Goal: Transaction & Acquisition: Purchase product/service

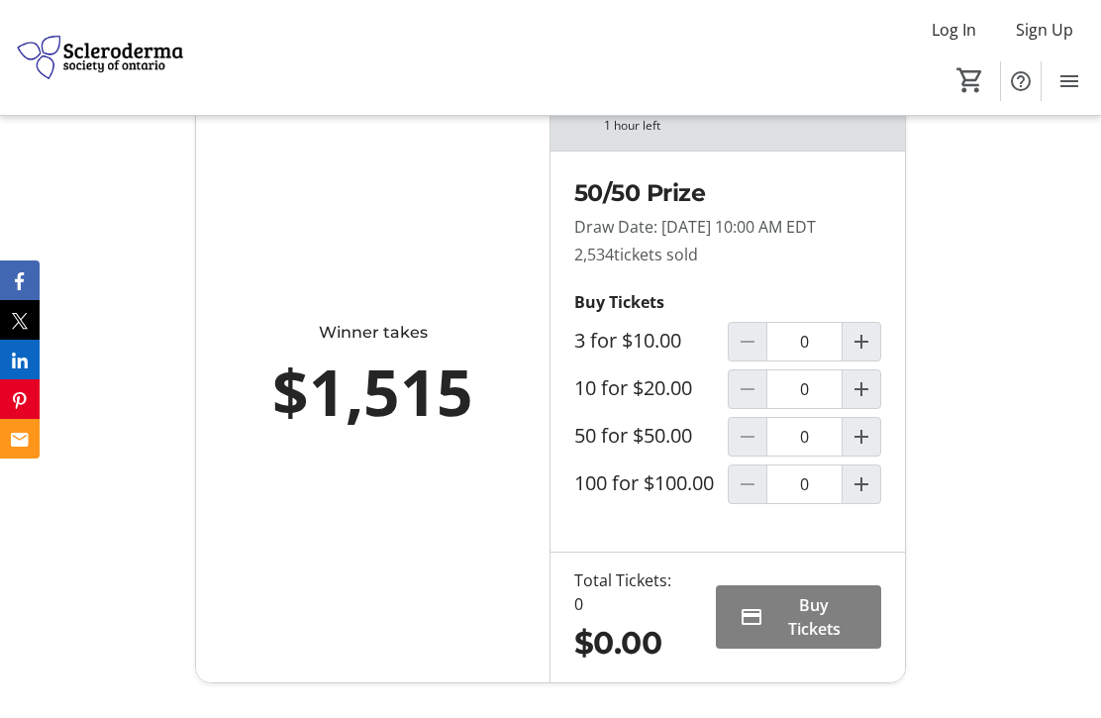
scroll to position [1160, 0]
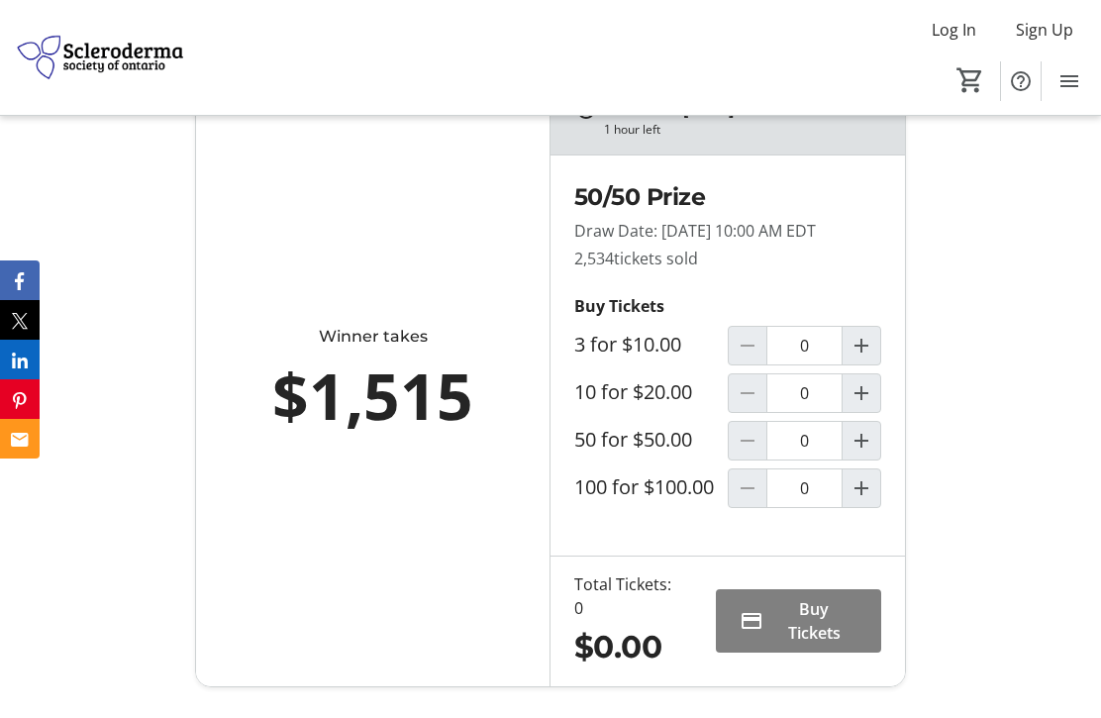
click at [868, 405] on mat-icon "Increment by one" at bounding box center [861, 393] width 24 height 24
type input "1"
click at [816, 644] on span "Buy Tickets" at bounding box center [814, 621] width 86 height 48
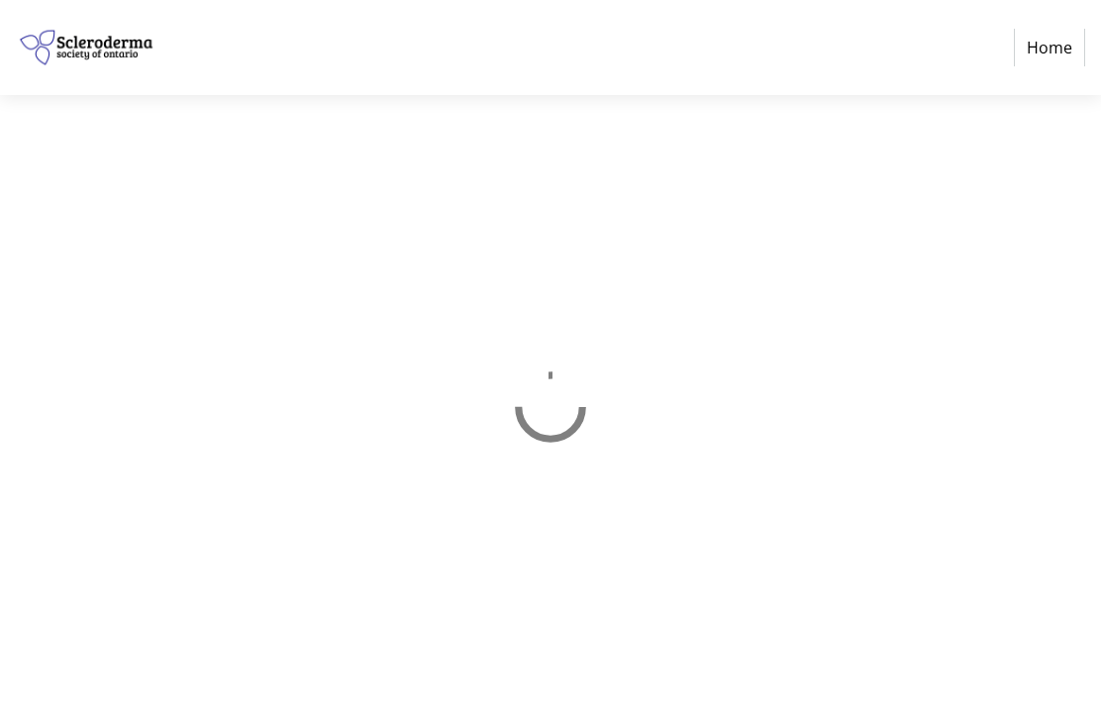
select select "CA"
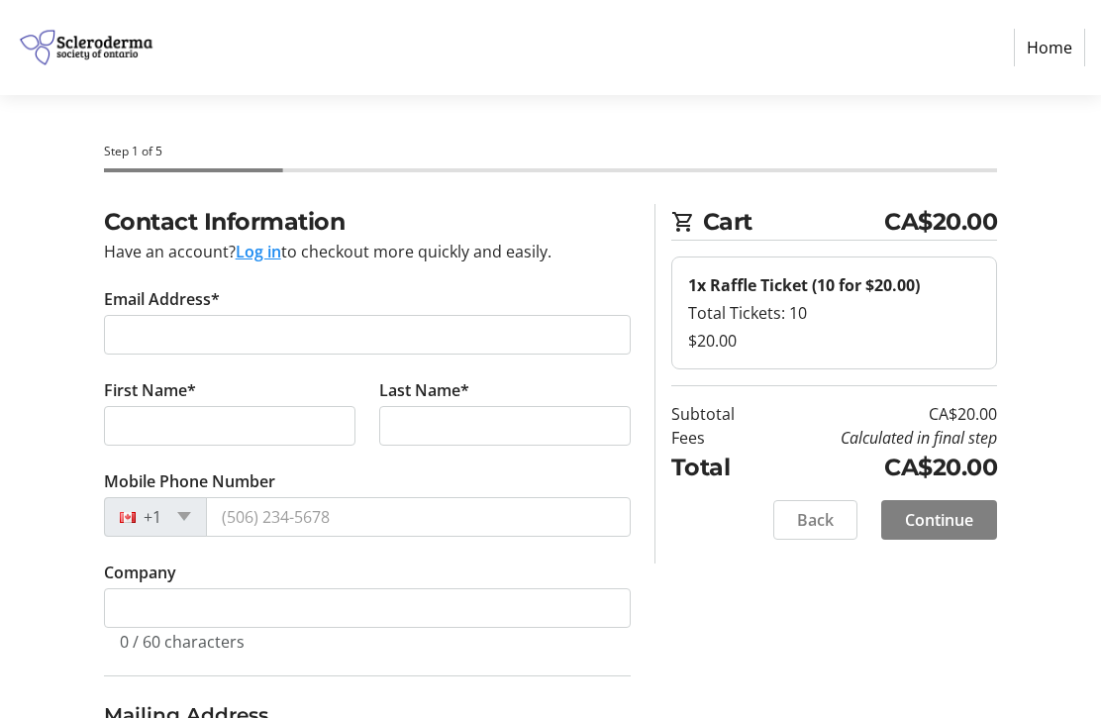
click at [267, 252] on button "Log in" at bounding box center [259, 252] width 46 height 24
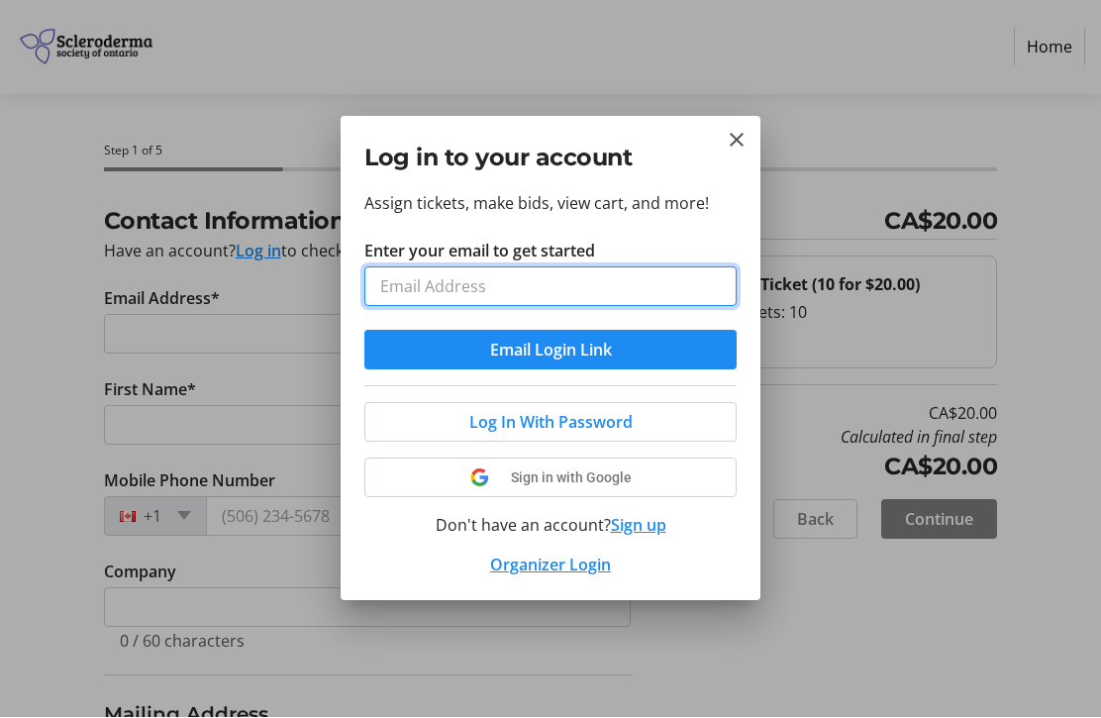
click at [397, 282] on input "Enter your email to get started" at bounding box center [550, 287] width 372 height 40
type input "[EMAIL_ADDRESS][DOMAIN_NAME]"
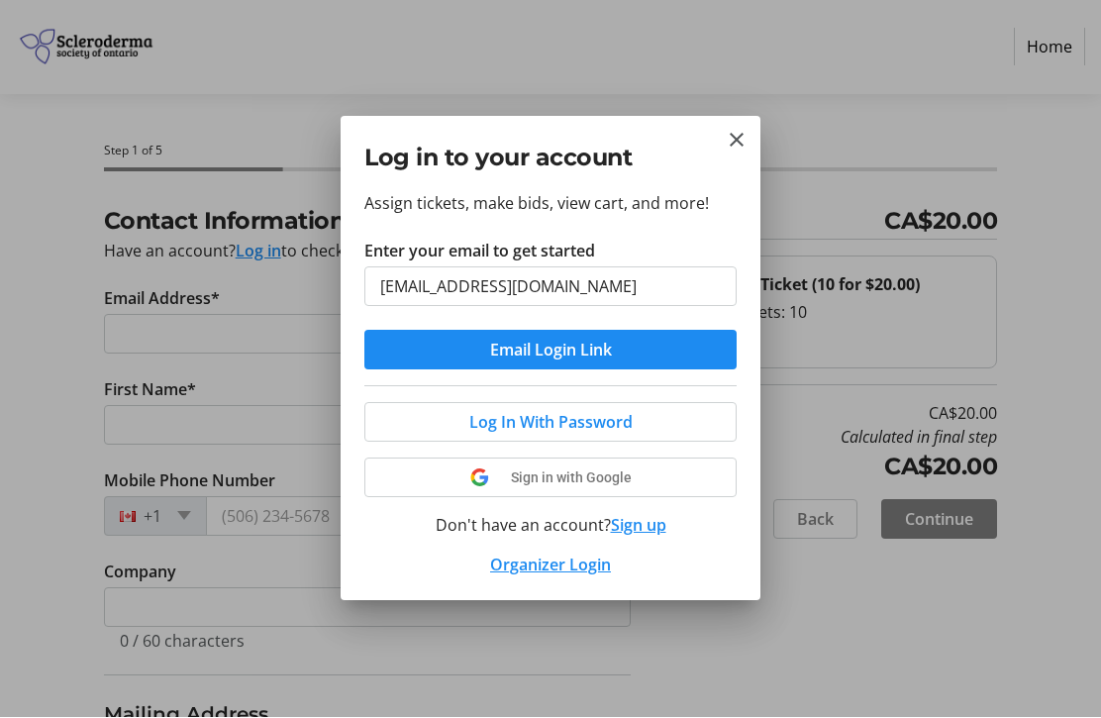
click at [612, 479] on span at bounding box center [550, 478] width 370 height 48
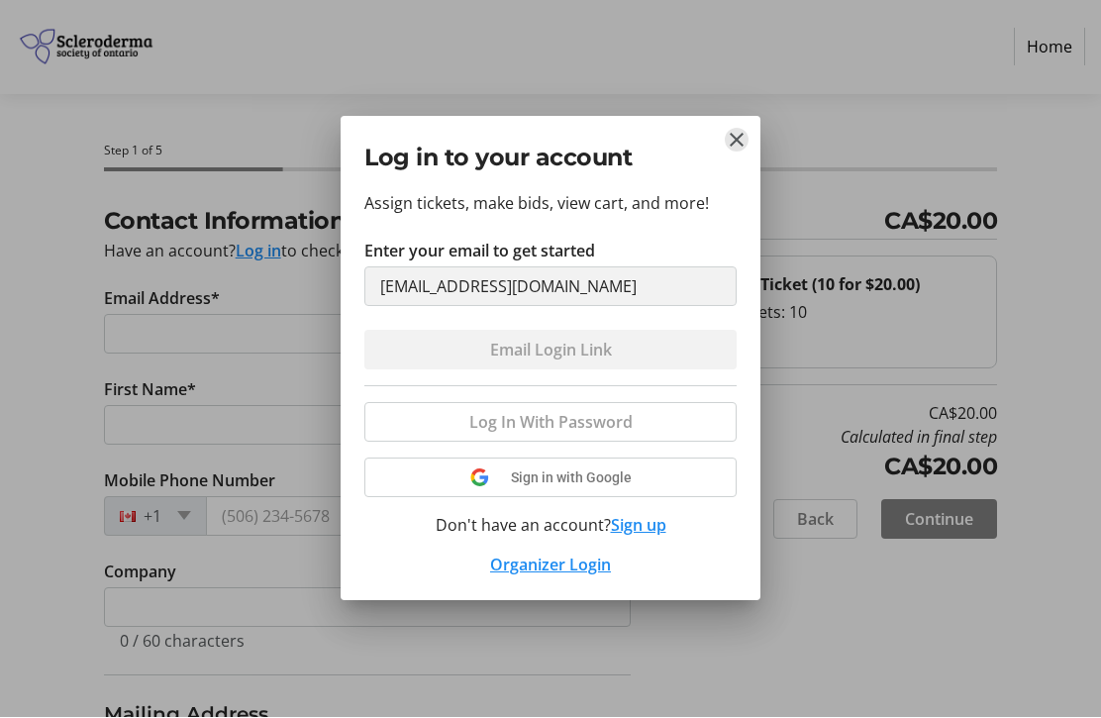
click at [730, 144] on mat-icon "Close" at bounding box center [737, 141] width 24 height 24
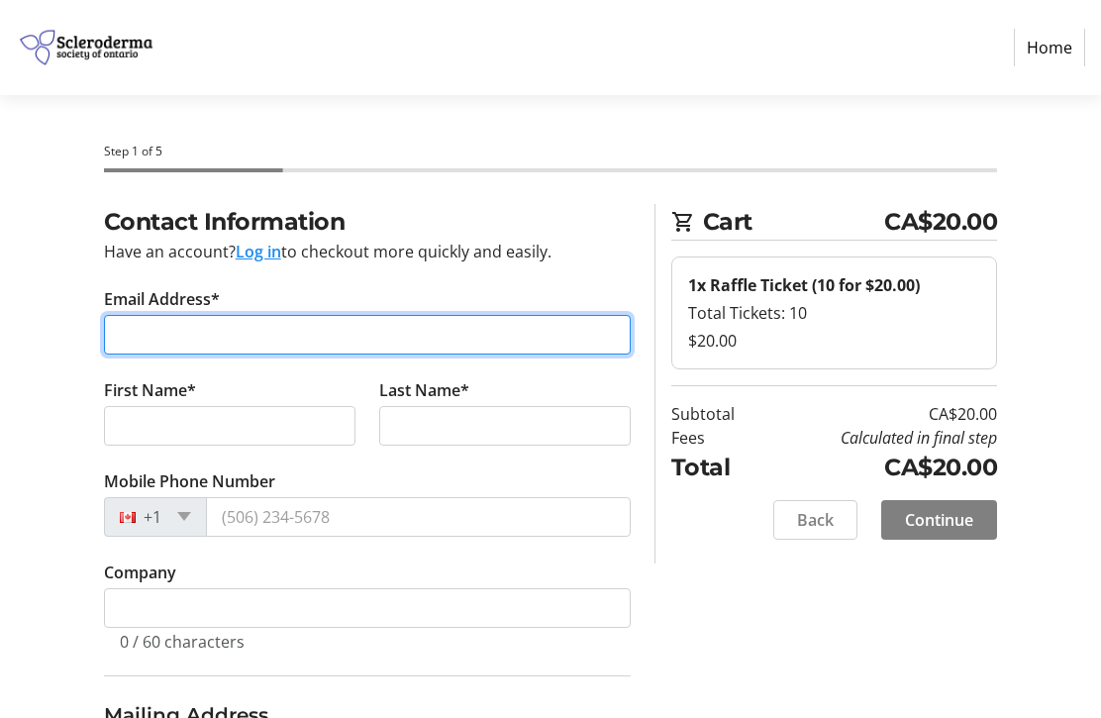
click at [207, 332] on input "Email Address*" at bounding box center [367, 335] width 527 height 40
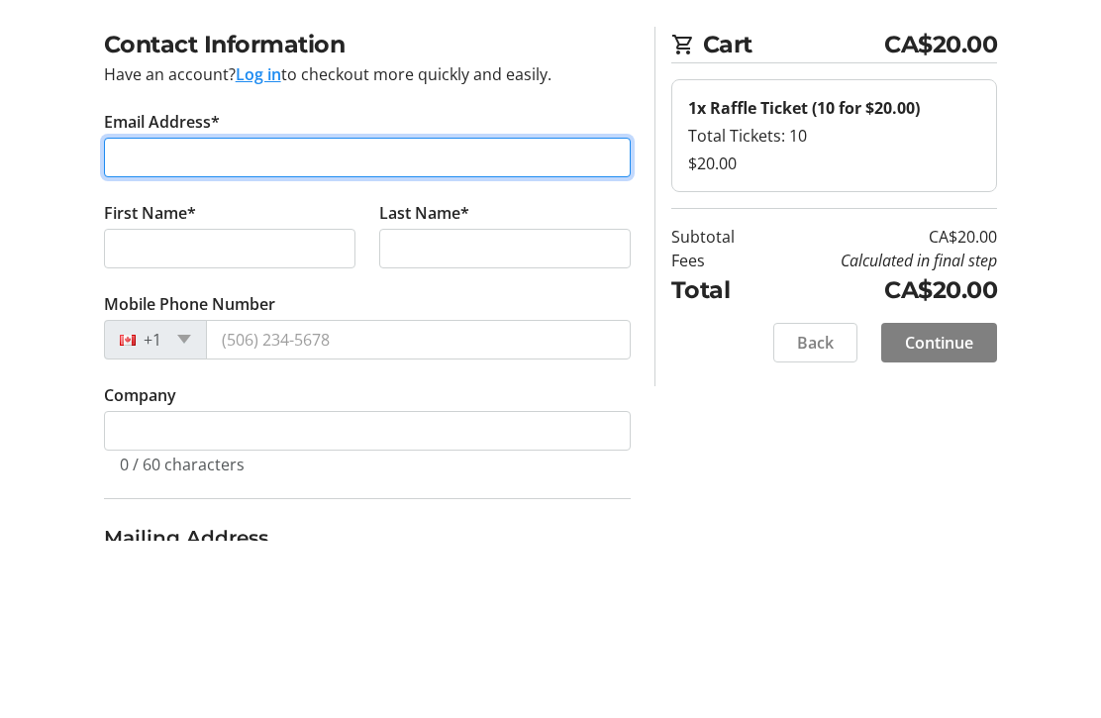
type input "[EMAIL_ADDRESS][DOMAIN_NAME]"
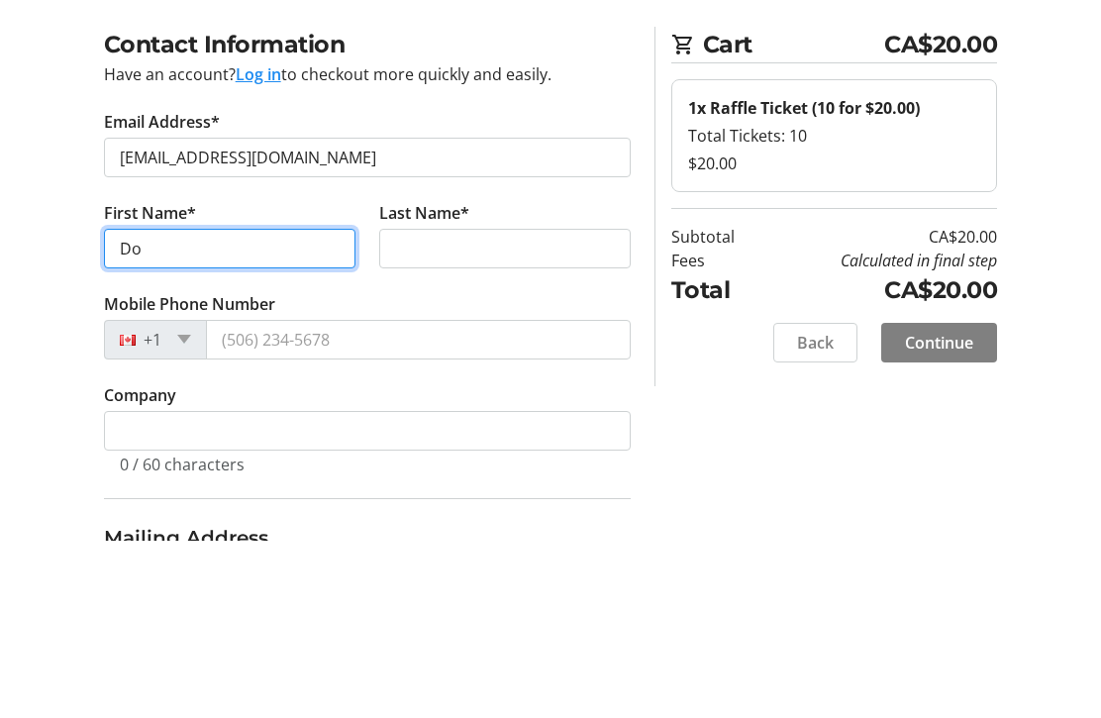
type input "Dou"
type input "[PERSON_NAME]"
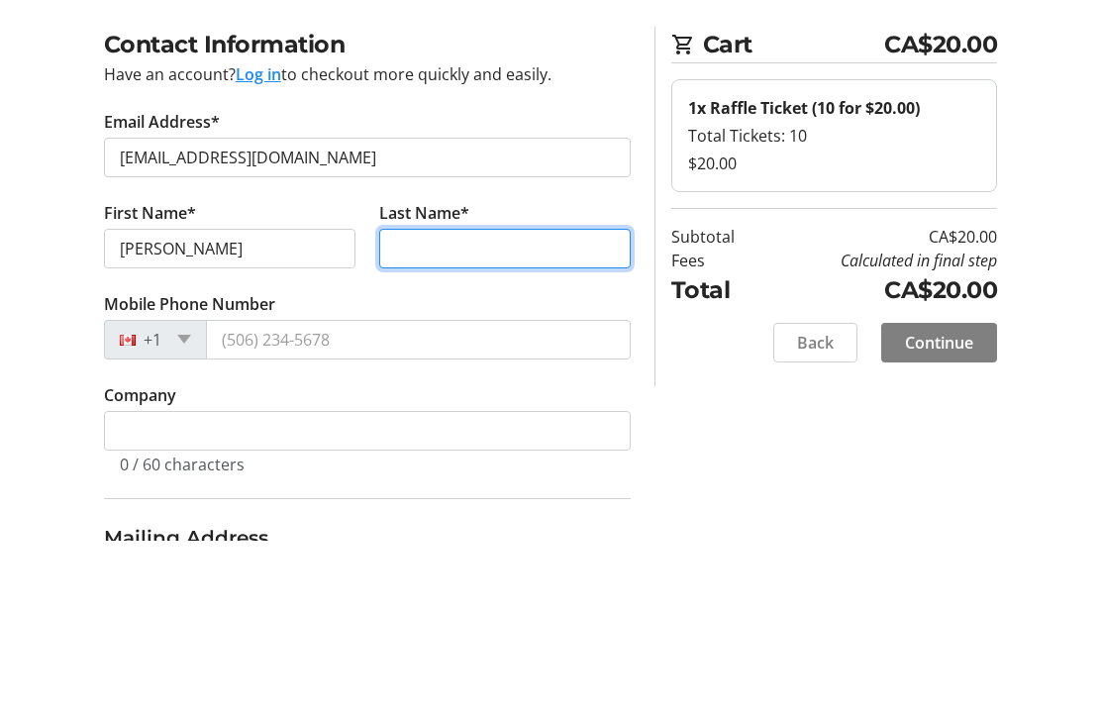
type input "mount"
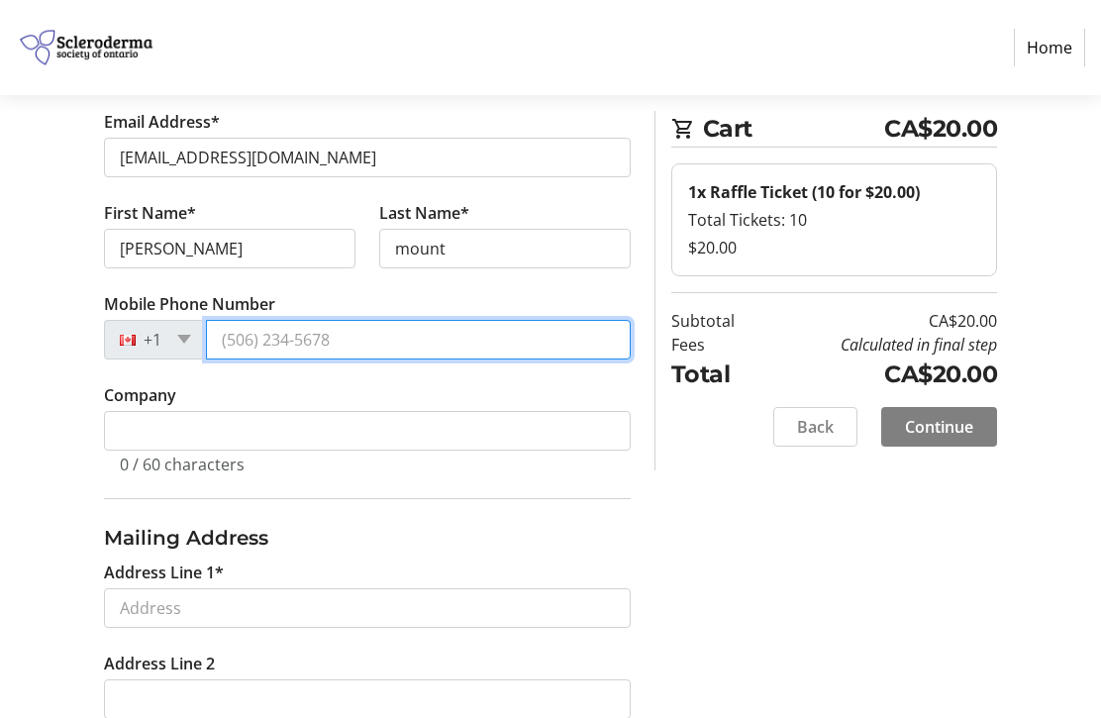
click at [398, 336] on input "Mobile Phone Number" at bounding box center [418, 340] width 425 height 40
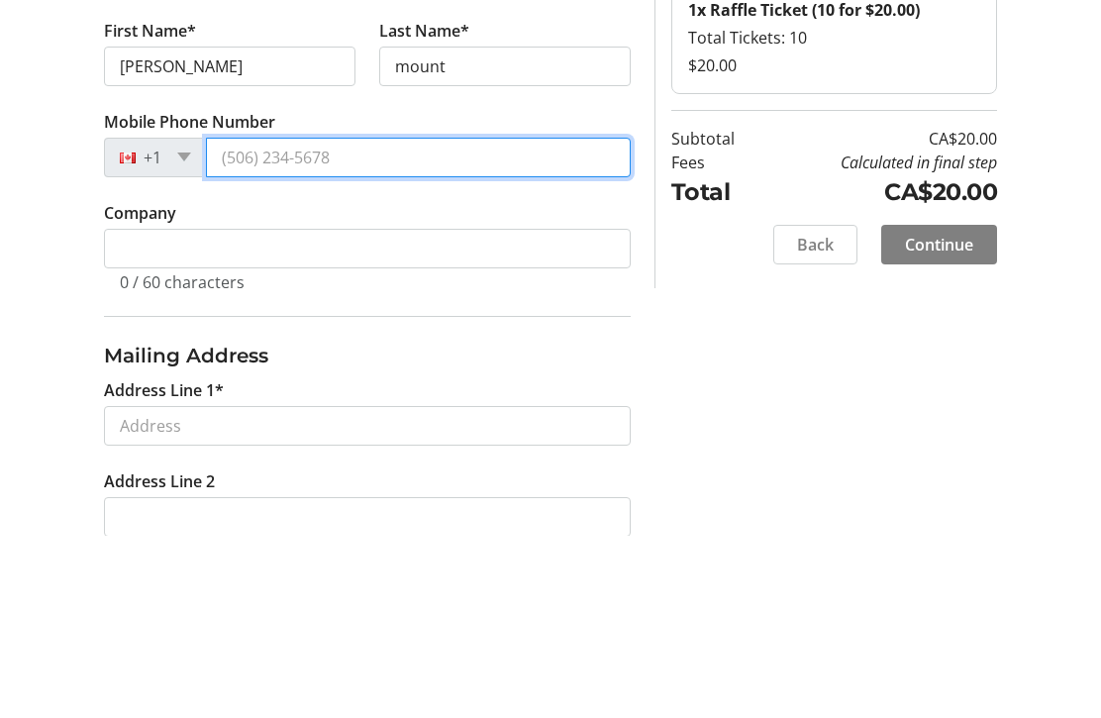
type input "[PHONE_NUMBER]"
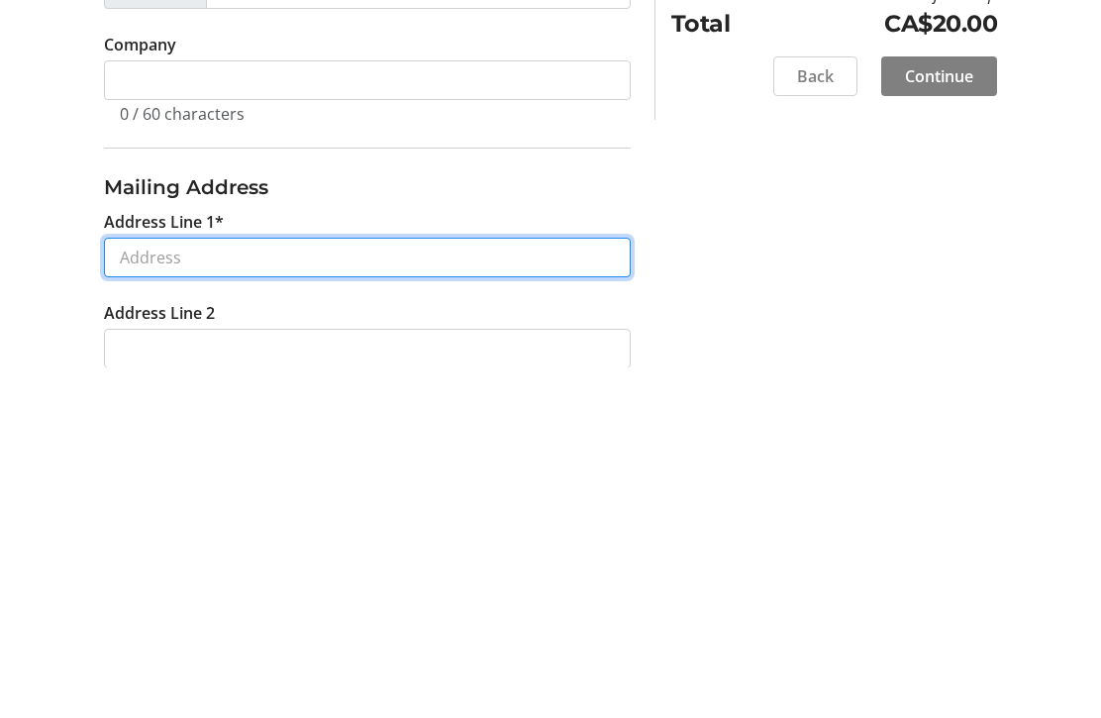
click at [269, 589] on input "Address Line 1*" at bounding box center [367, 609] width 527 height 40
type input "396"
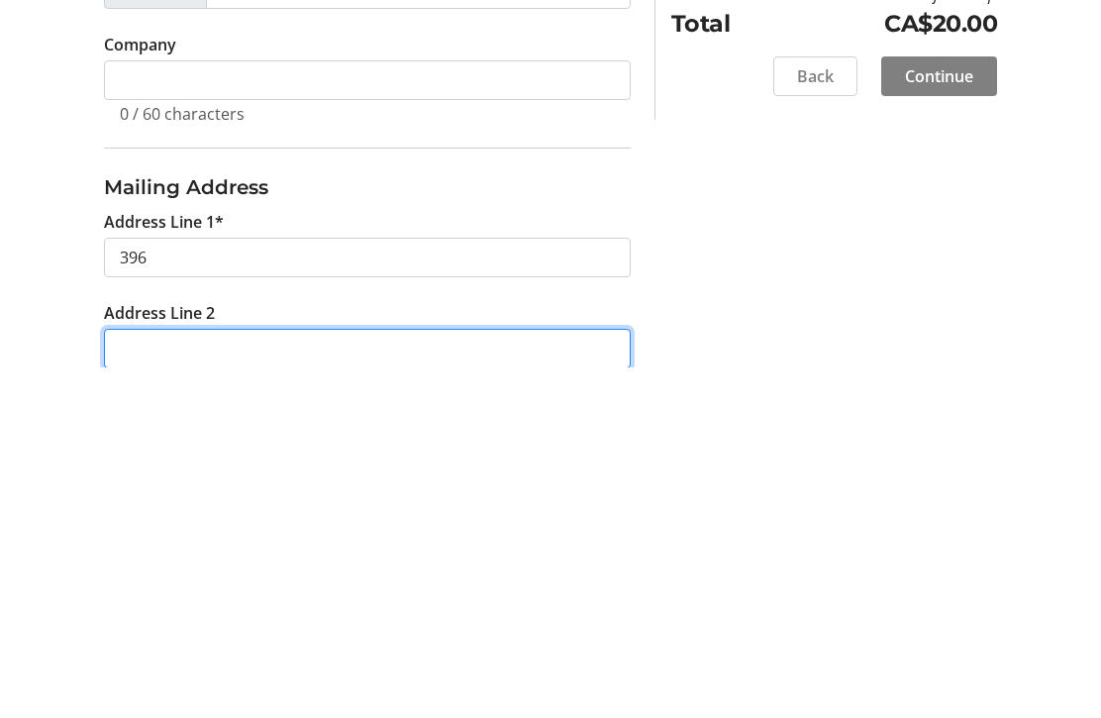
type input "Devonshire Rd."
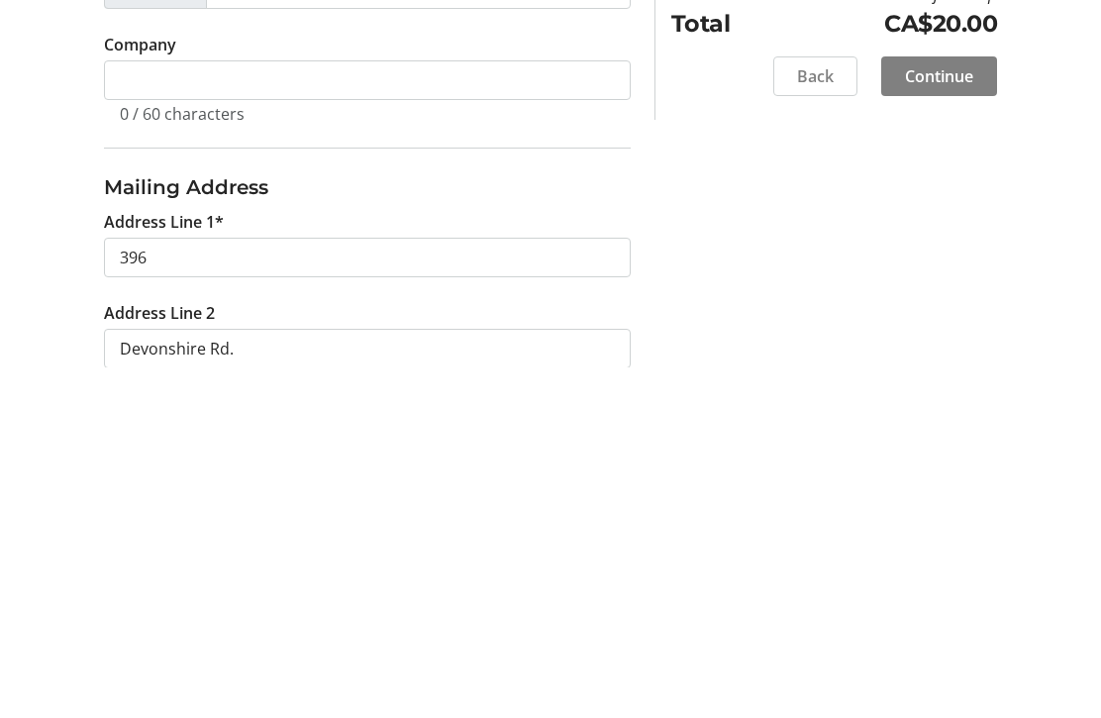
type input "[GEOGRAPHIC_DATA]"
select select "ON"
type input "N0H 2C3"
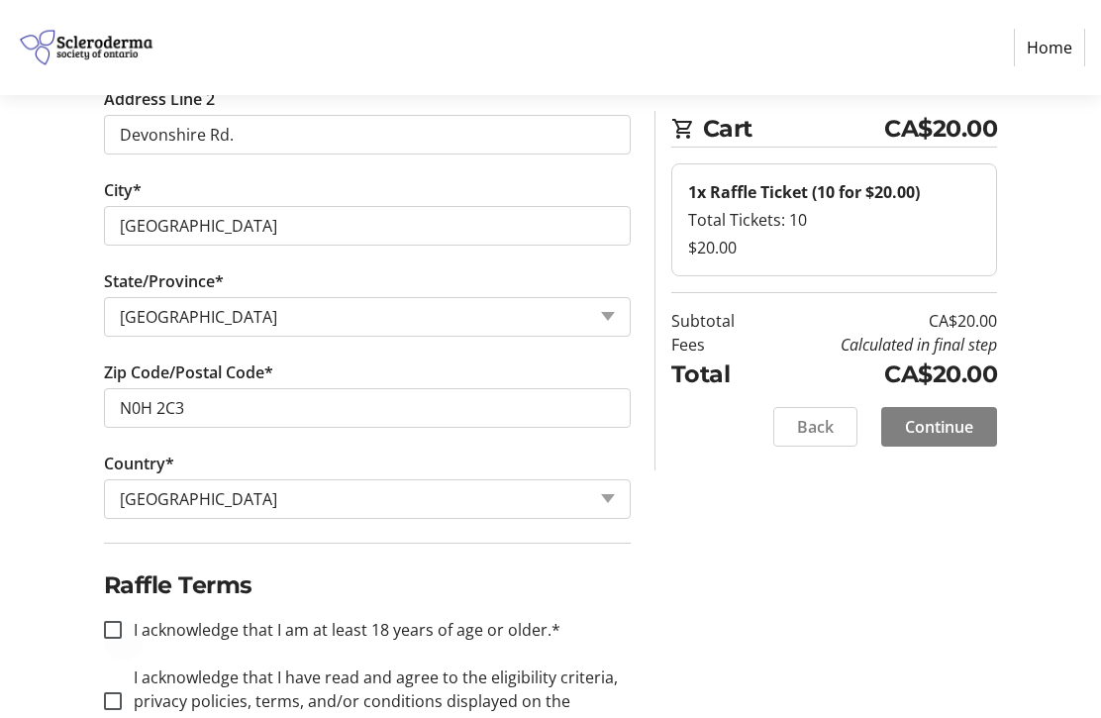
scroll to position [740, 0]
click at [122, 629] on div at bounding box center [113, 631] width 48 height 48
checkbox input "true"
click at [116, 707] on input "I acknowledge that I have read and agree to the eligibility criteria, privacy p…" at bounding box center [113, 702] width 18 height 18
checkbox input "true"
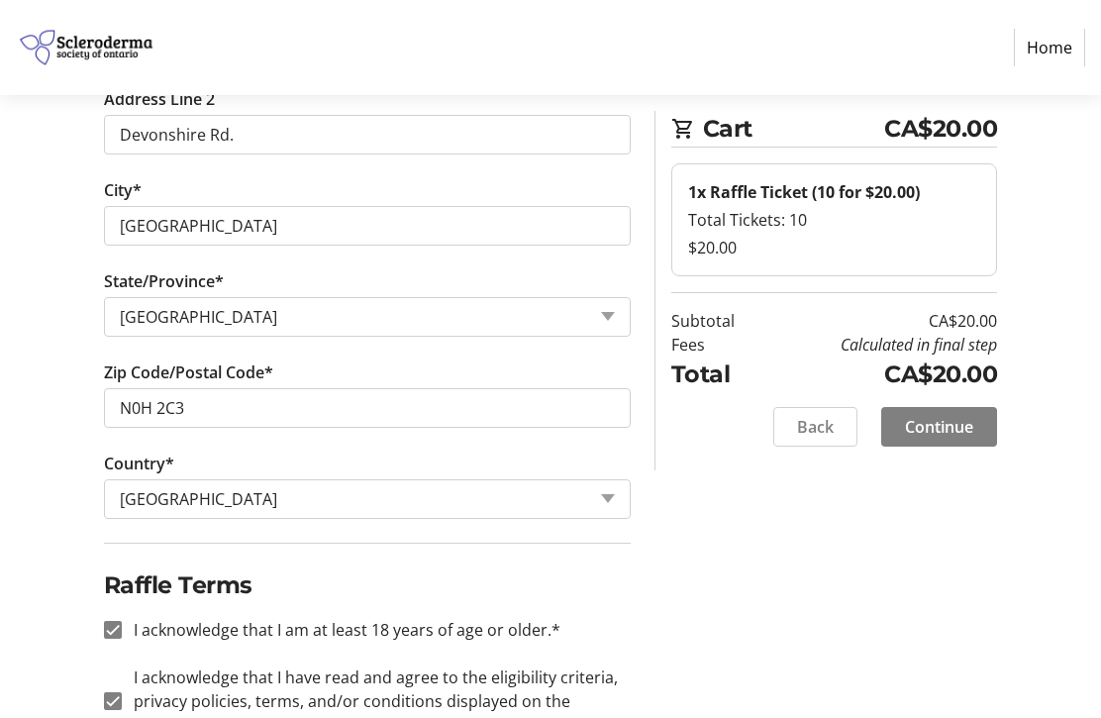
click at [937, 418] on span "Continue" at bounding box center [939, 427] width 68 height 24
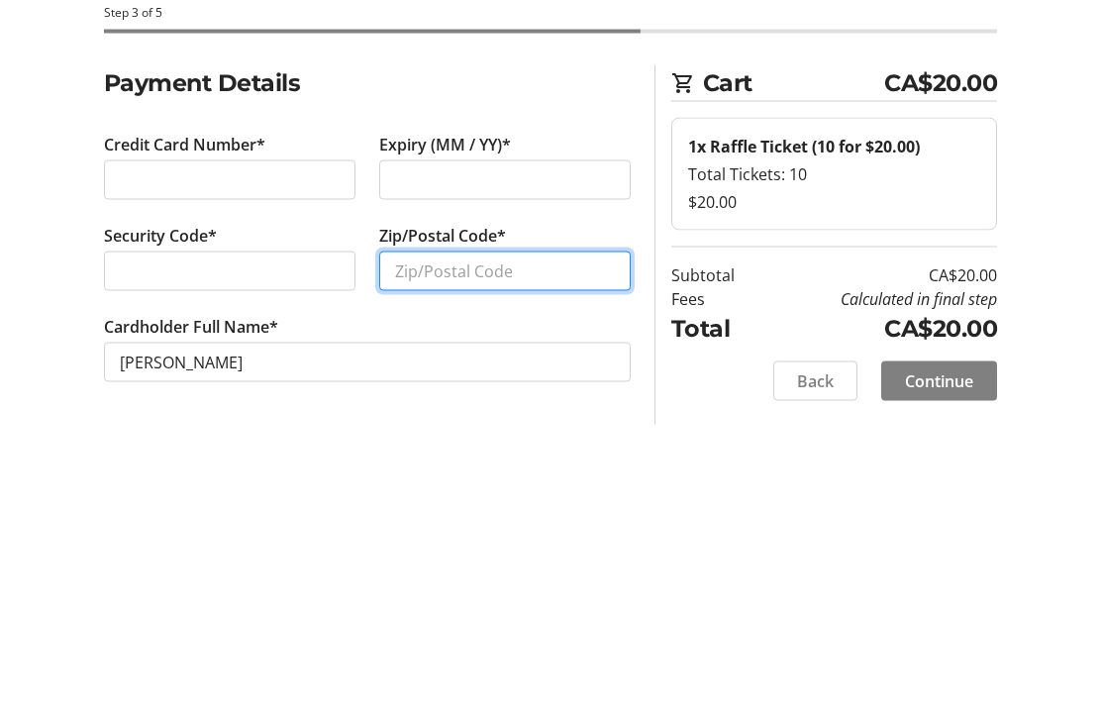
click at [478, 390] on input "Zip/Postal Code*" at bounding box center [504, 410] width 251 height 40
type input "N0H 2C3"
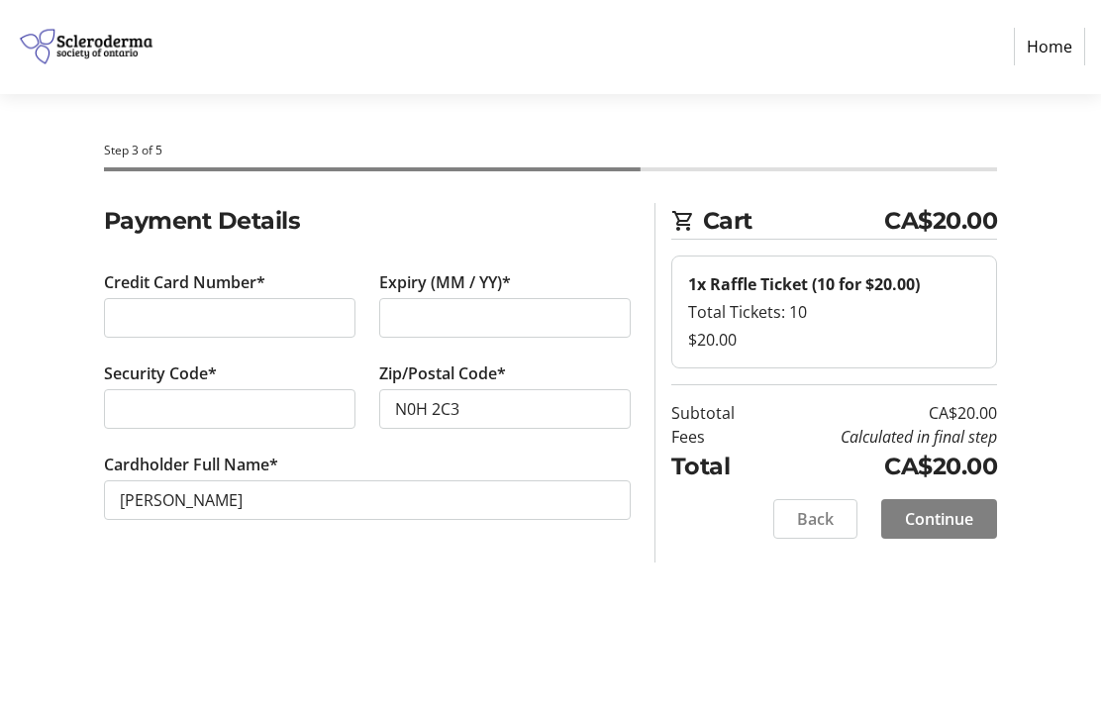
click at [940, 516] on span "Continue" at bounding box center [939, 520] width 68 height 24
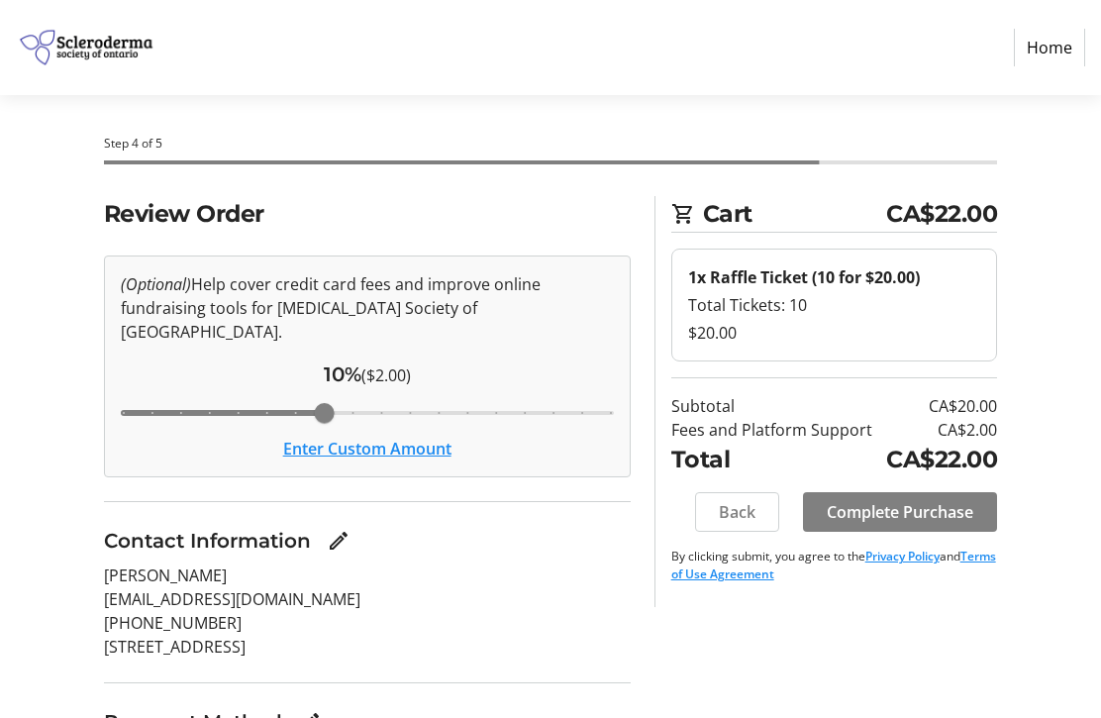
scroll to position [70, 0]
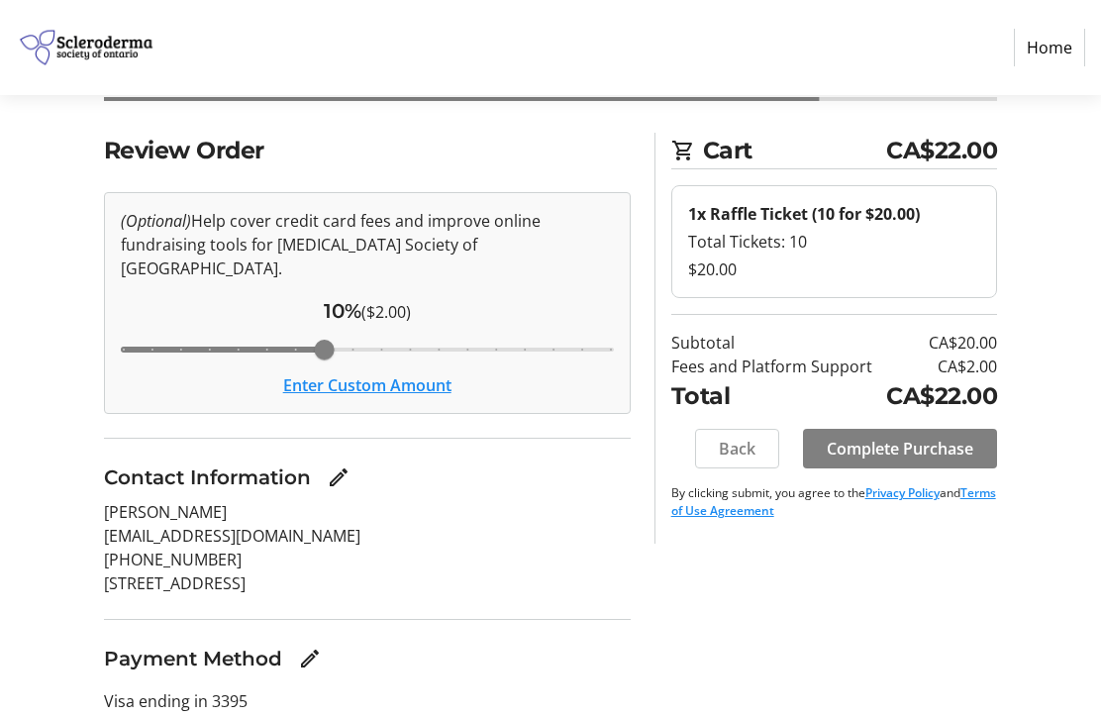
click at [902, 448] on span "Complete Purchase" at bounding box center [899, 449] width 146 height 24
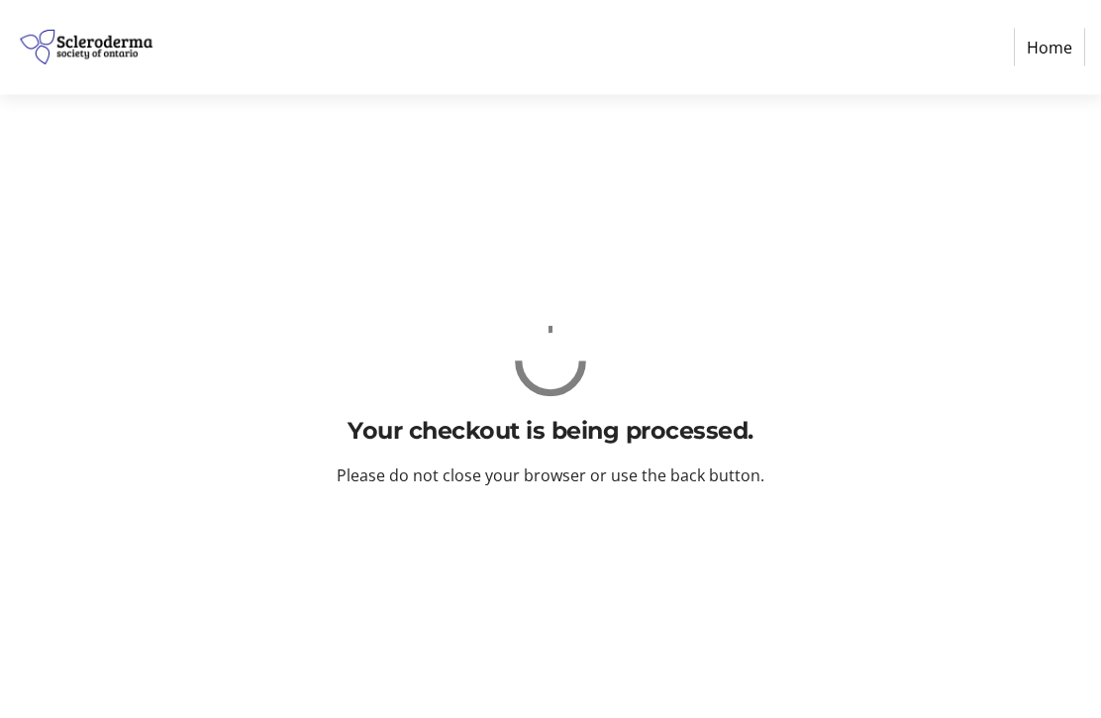
scroll to position [0, 0]
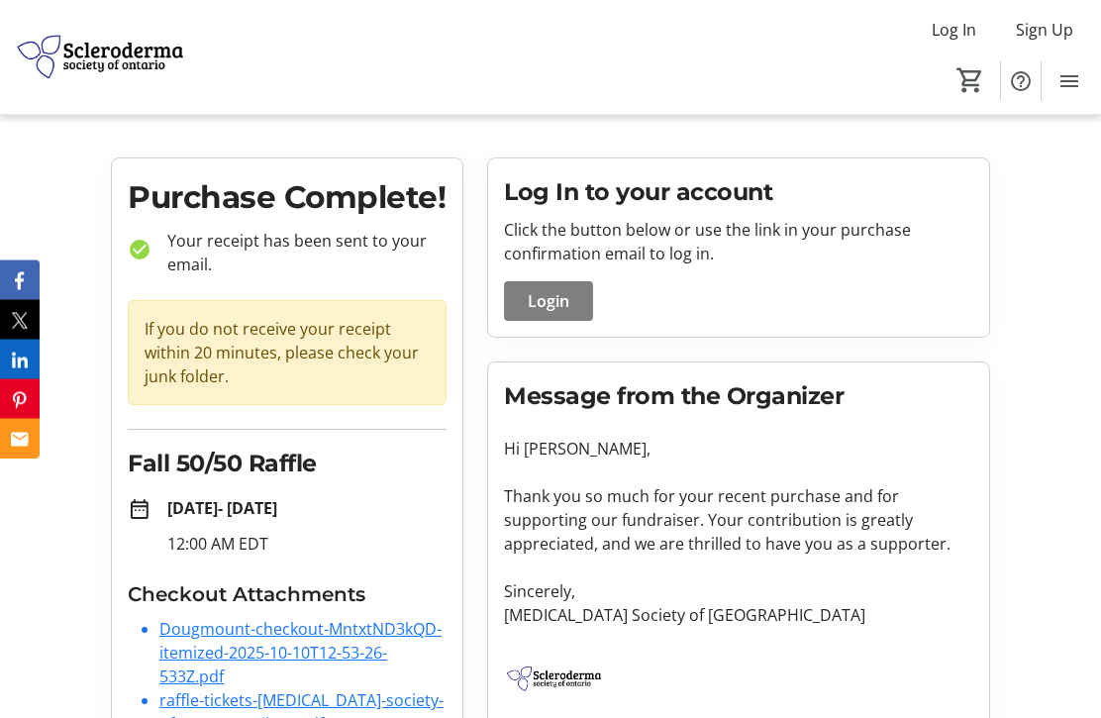
scroll to position [23, 0]
